Goal: Task Accomplishment & Management: Use online tool/utility

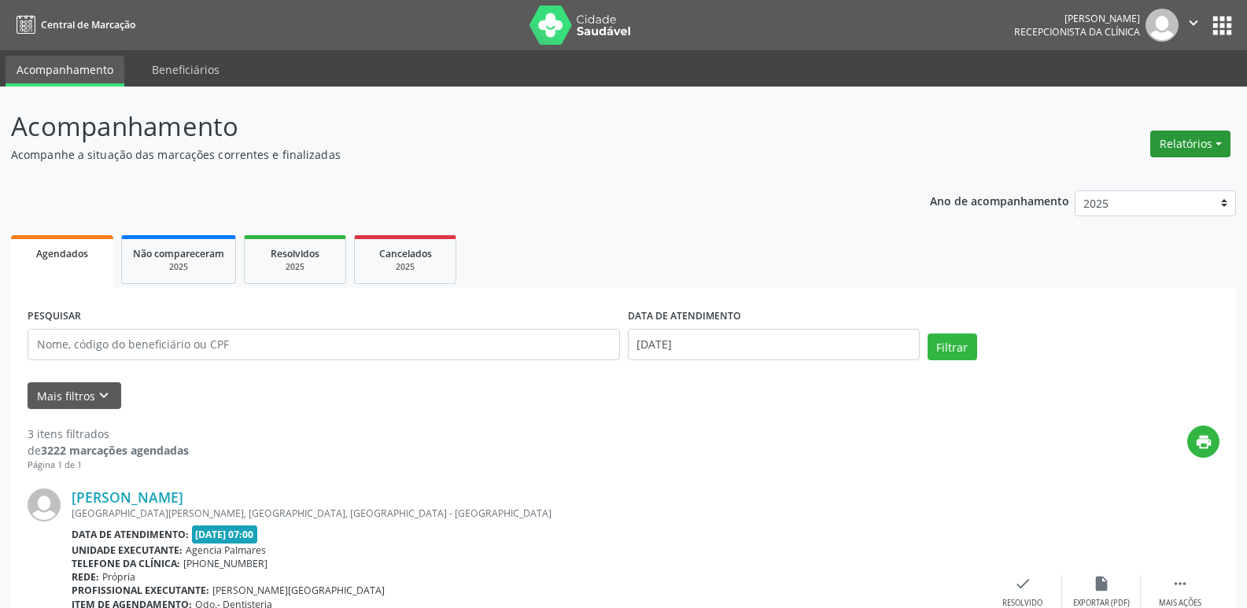
click at [1198, 149] on button "Relatórios" at bounding box center [1190, 144] width 80 height 27
click at [1149, 183] on link "Agendamentos" at bounding box center [1146, 178] width 169 height 22
select select "8"
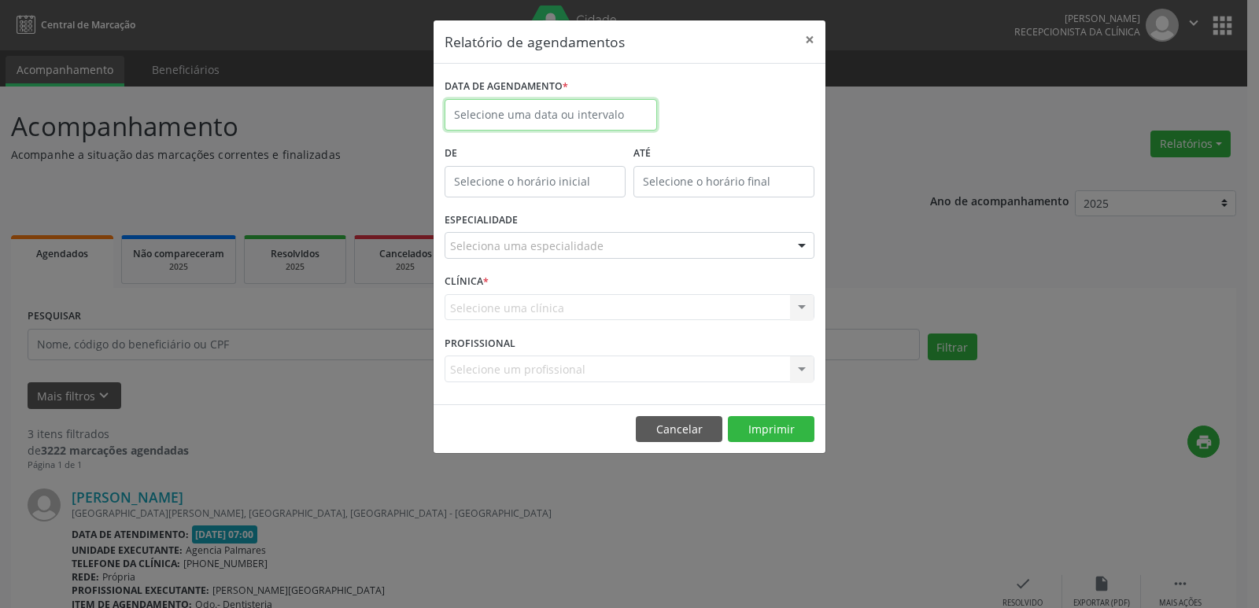
click at [546, 120] on body "Central de Marcação [PERSON_NAME] Recepcionista da clínica  Configurações Sair…" at bounding box center [629, 304] width 1259 height 608
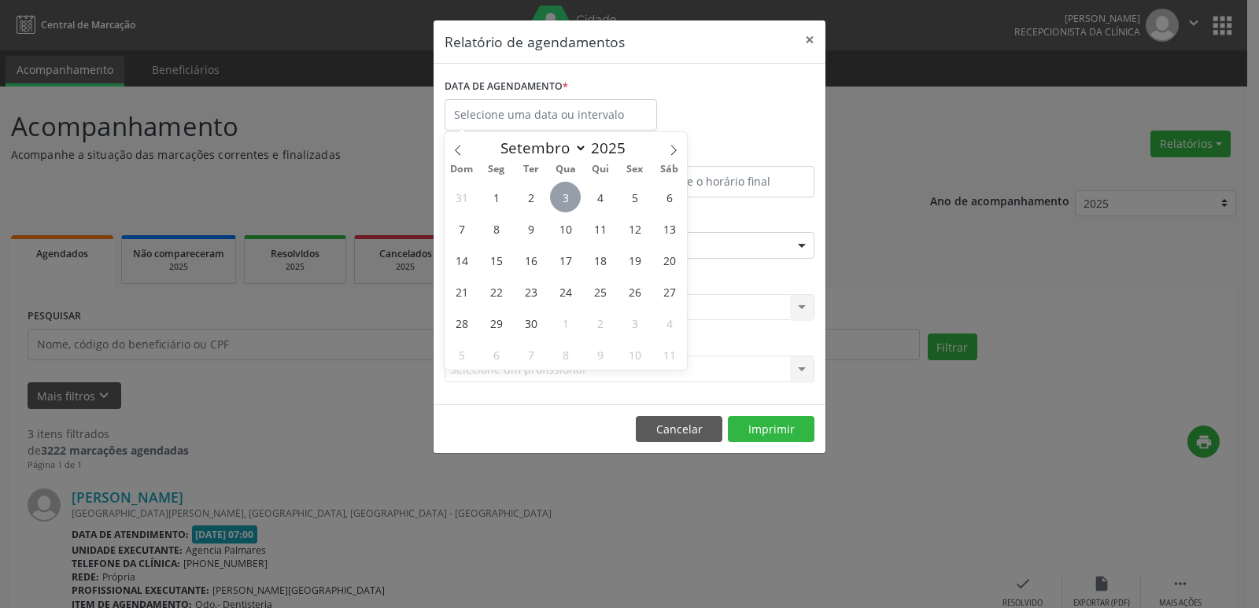
click at [563, 200] on span "3" at bounding box center [565, 197] width 31 height 31
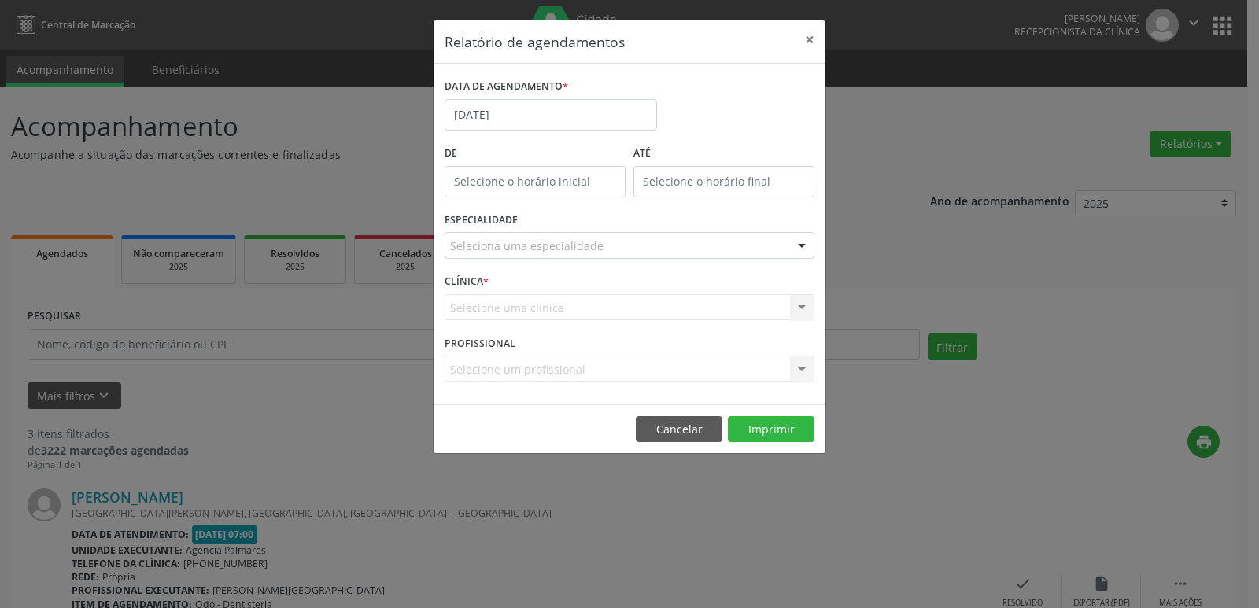
click at [611, 249] on div "Seleciona uma especialidade" at bounding box center [630, 245] width 370 height 27
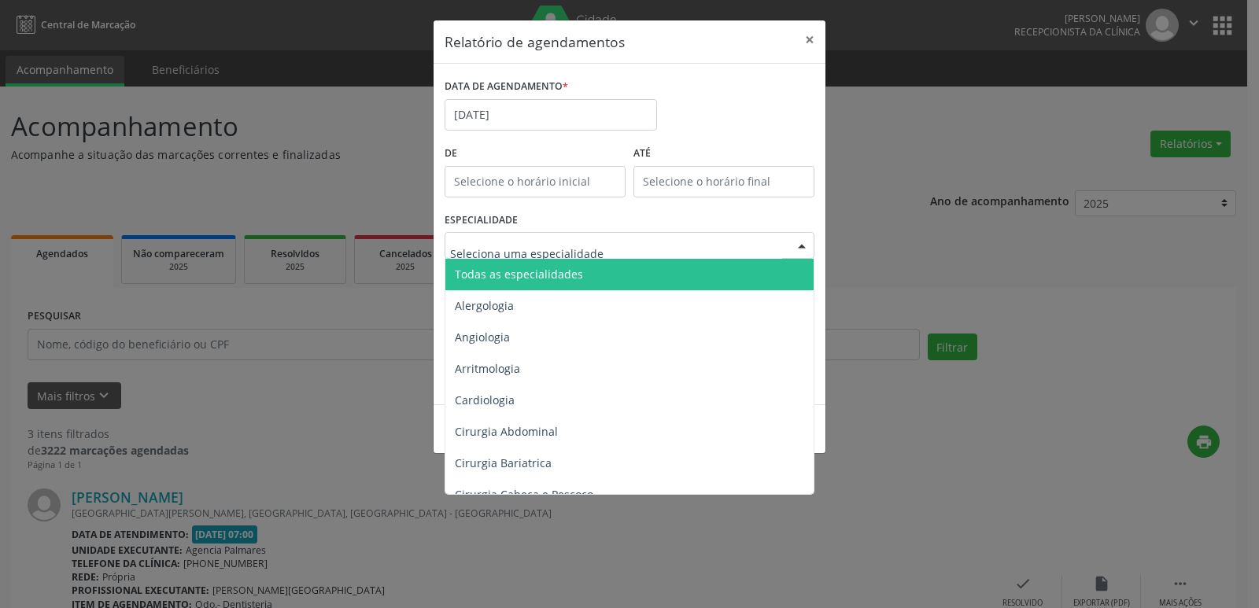
click at [570, 271] on span "Todas as especialidades" at bounding box center [519, 274] width 128 height 15
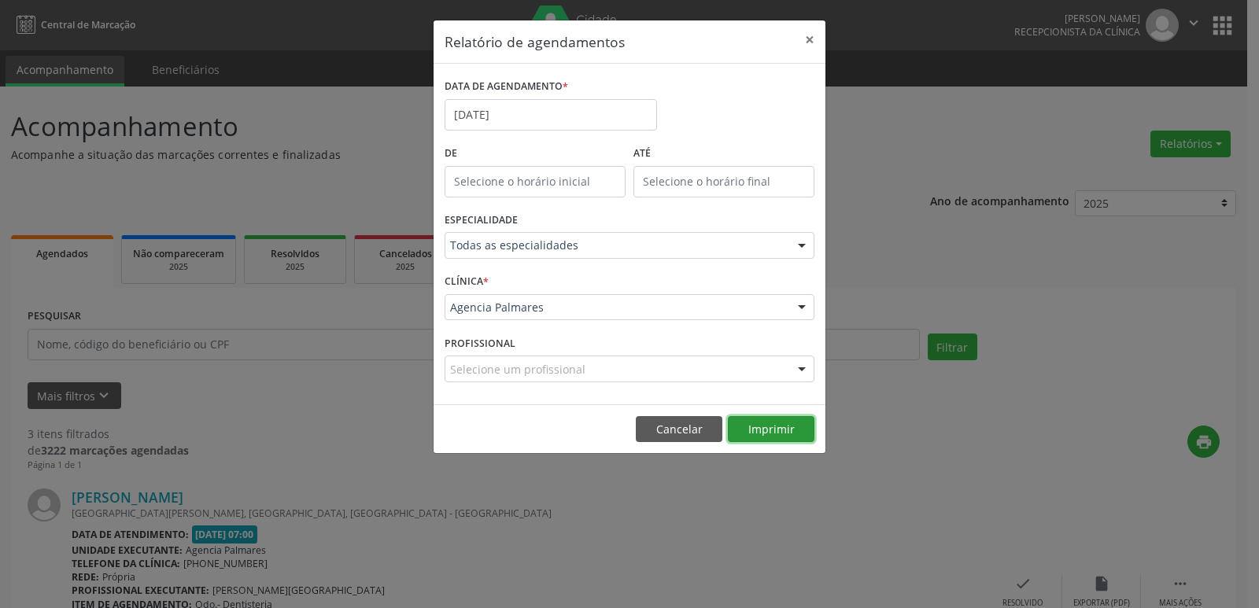
click at [777, 428] on button "Imprimir" at bounding box center [771, 429] width 87 height 27
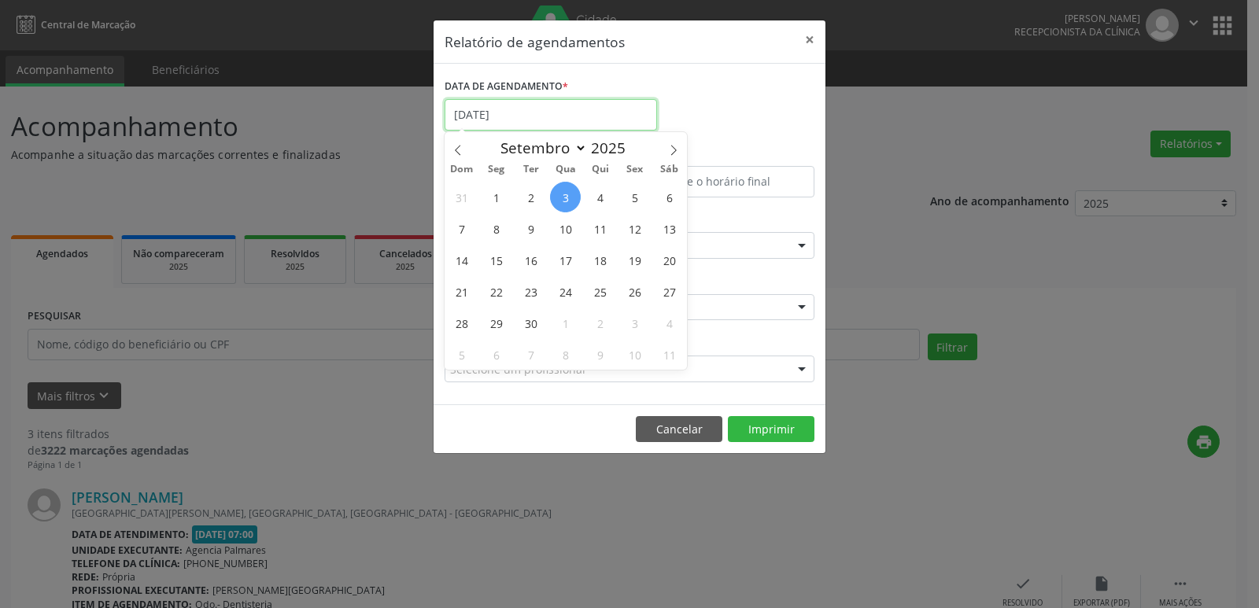
click at [527, 107] on input "[DATE]" at bounding box center [551, 114] width 212 height 31
click at [596, 196] on span "4" at bounding box center [600, 197] width 31 height 31
type input "[DATE]"
click at [596, 196] on span "4" at bounding box center [600, 197] width 31 height 31
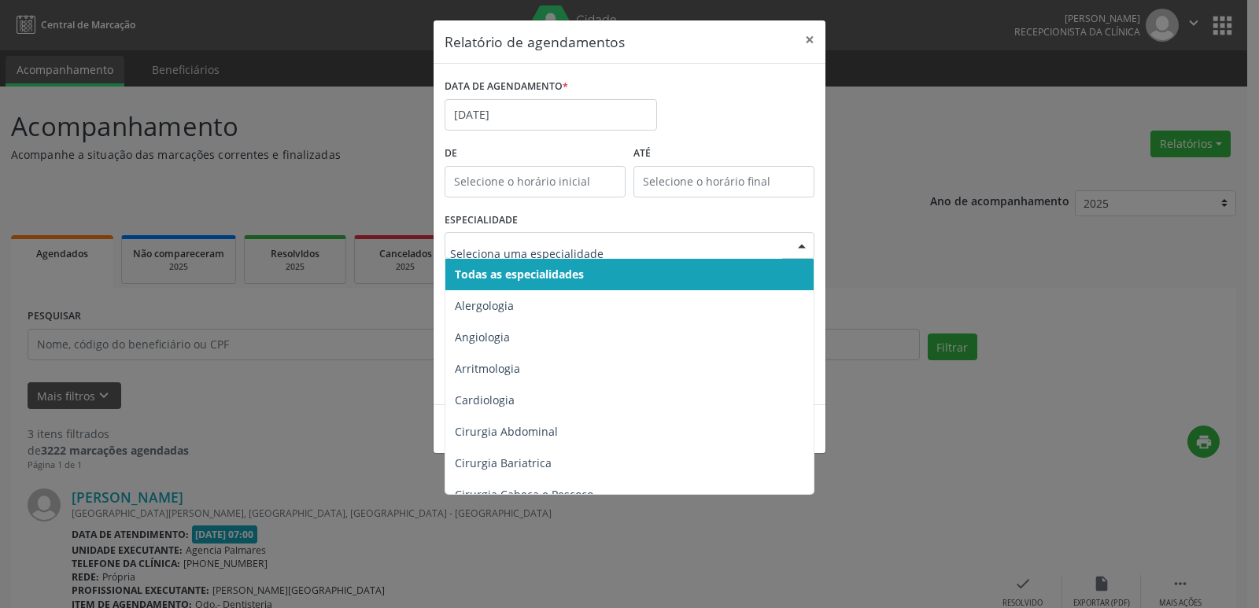
click at [593, 276] on span "Todas as especialidades" at bounding box center [630, 274] width 371 height 31
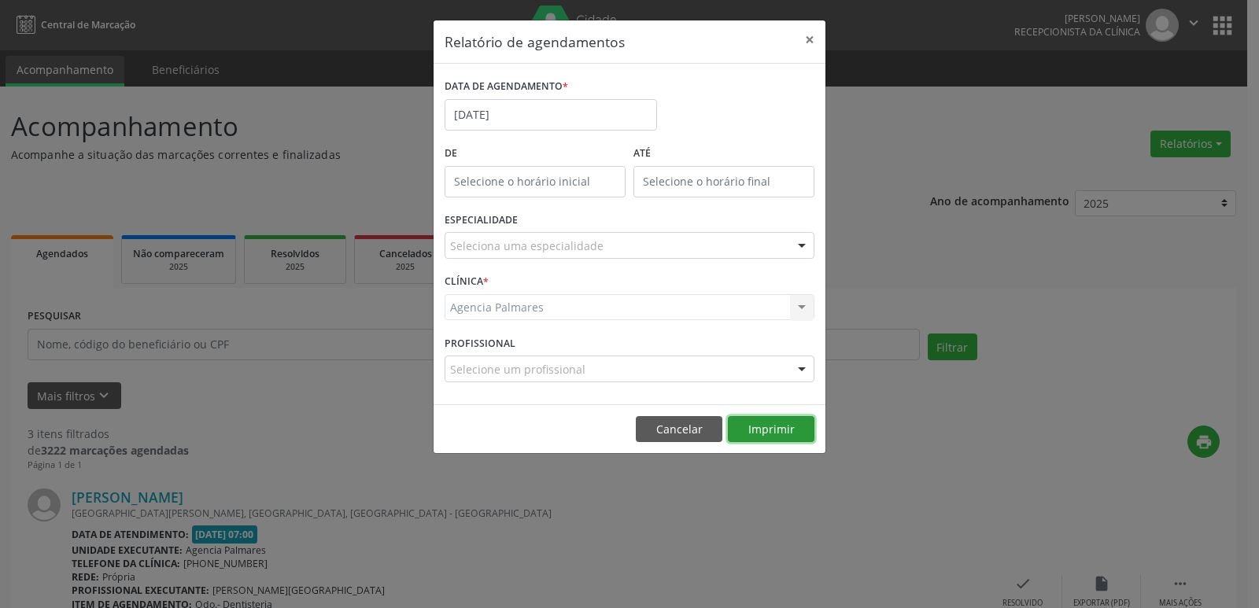
click at [762, 422] on button "Imprimir" at bounding box center [771, 429] width 87 height 27
